Goal: Task Accomplishment & Management: Use online tool/utility

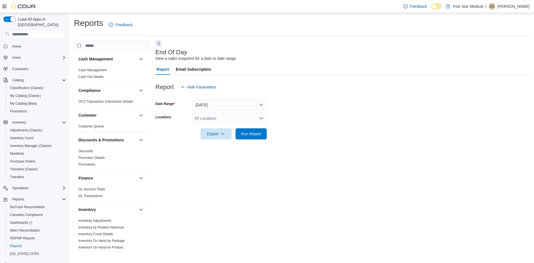
click at [252, 140] on div at bounding box center [342, 142] width 374 height 7
click at [250, 136] on span "Run Report" at bounding box center [251, 134] width 20 height 6
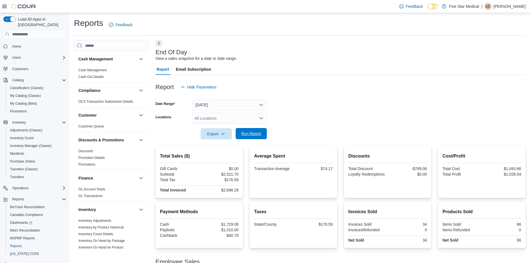
click at [250, 134] on span "Run Report" at bounding box center [251, 134] width 20 height 6
click at [246, 133] on span "Run Report" at bounding box center [251, 134] width 20 height 6
click at [251, 135] on span "Run Report" at bounding box center [251, 134] width 20 height 6
click at [247, 137] on span "Run Report" at bounding box center [251, 133] width 24 height 11
click at [242, 134] on span "Run Report" at bounding box center [251, 134] width 20 height 6
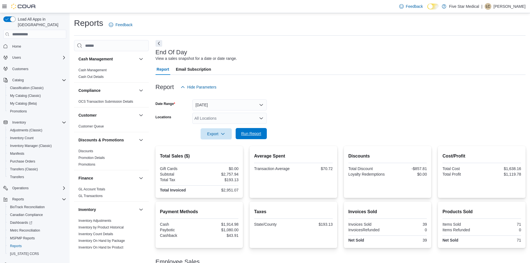
click at [247, 133] on span "Run Report" at bounding box center [251, 134] width 20 height 6
click at [254, 137] on span "Run Report" at bounding box center [251, 133] width 24 height 11
click at [221, 107] on button "[DATE]" at bounding box center [229, 104] width 75 height 11
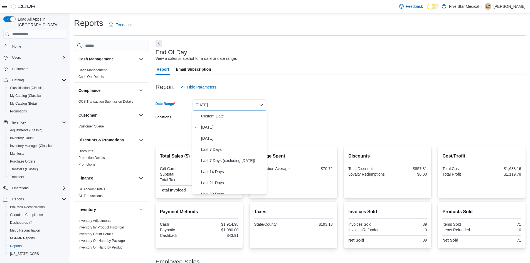
click at [215, 131] on button "[DATE]" at bounding box center [229, 126] width 75 height 11
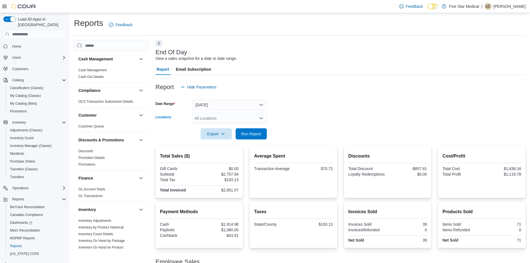
click at [226, 116] on div "All Locations" at bounding box center [229, 118] width 75 height 11
click at [217, 107] on button "[DATE]" at bounding box center [229, 104] width 75 height 11
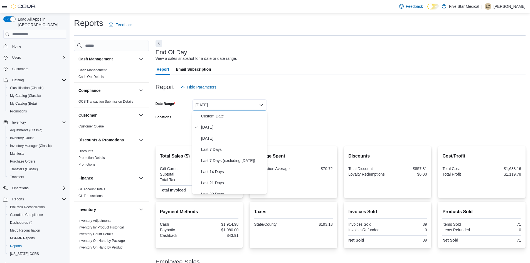
click at [286, 113] on form "Date Range [DATE] Locations All Locations Export Run Report" at bounding box center [340, 116] width 370 height 47
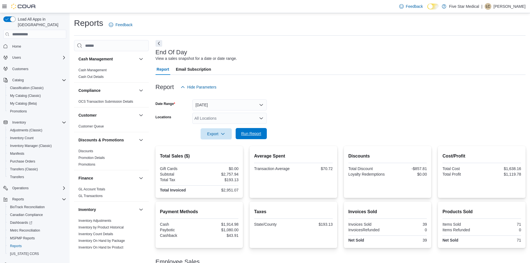
click at [249, 132] on span "Run Report" at bounding box center [251, 134] width 20 height 6
